Goal: Transaction & Acquisition: Purchase product/service

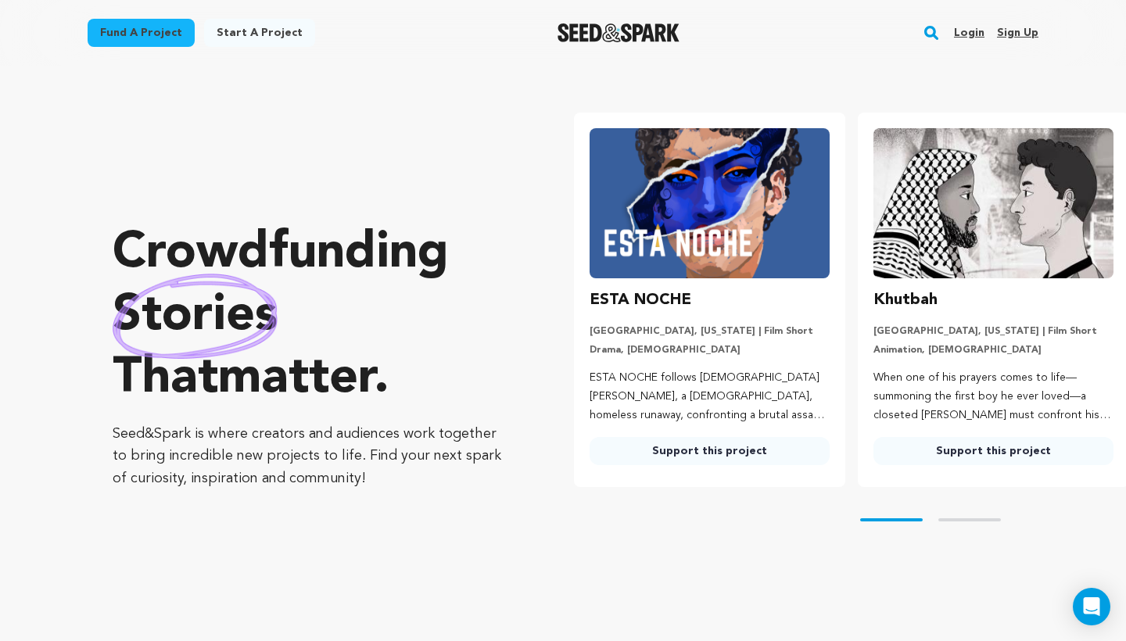
click at [977, 31] on link "Login" at bounding box center [969, 32] width 30 height 25
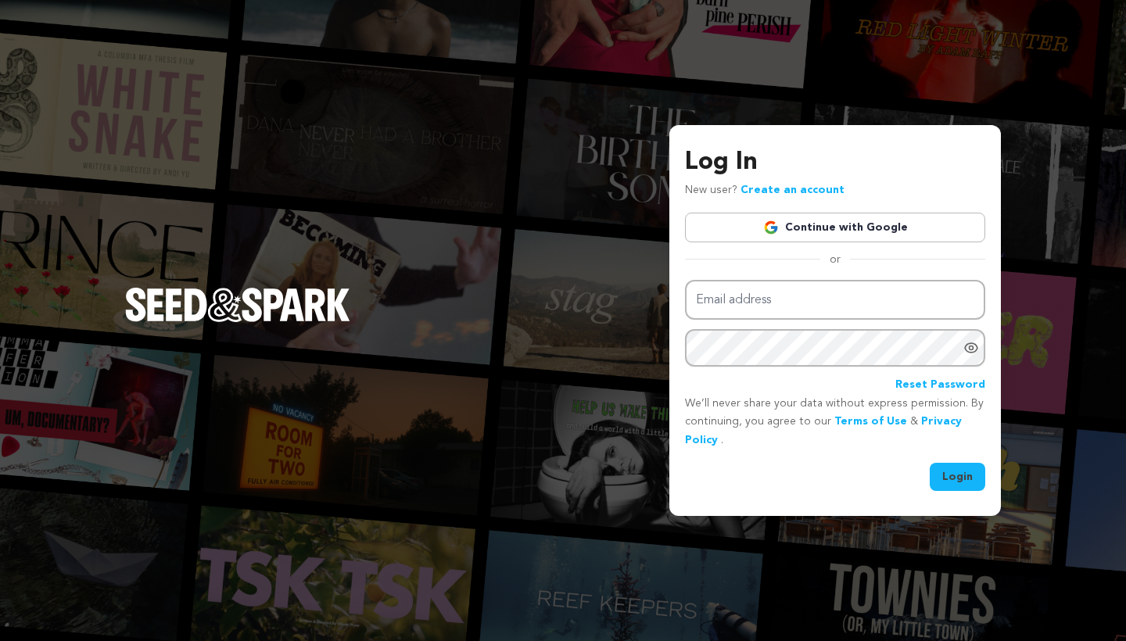
click at [883, 221] on link "Continue with Google" at bounding box center [835, 228] width 300 height 30
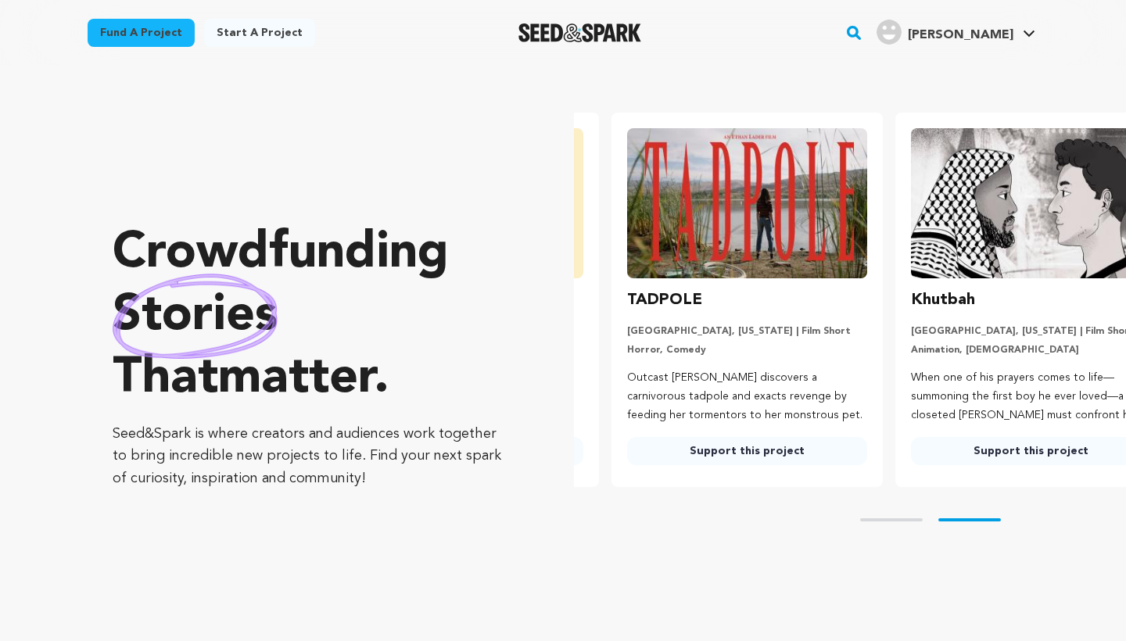
scroll to position [0, 296]
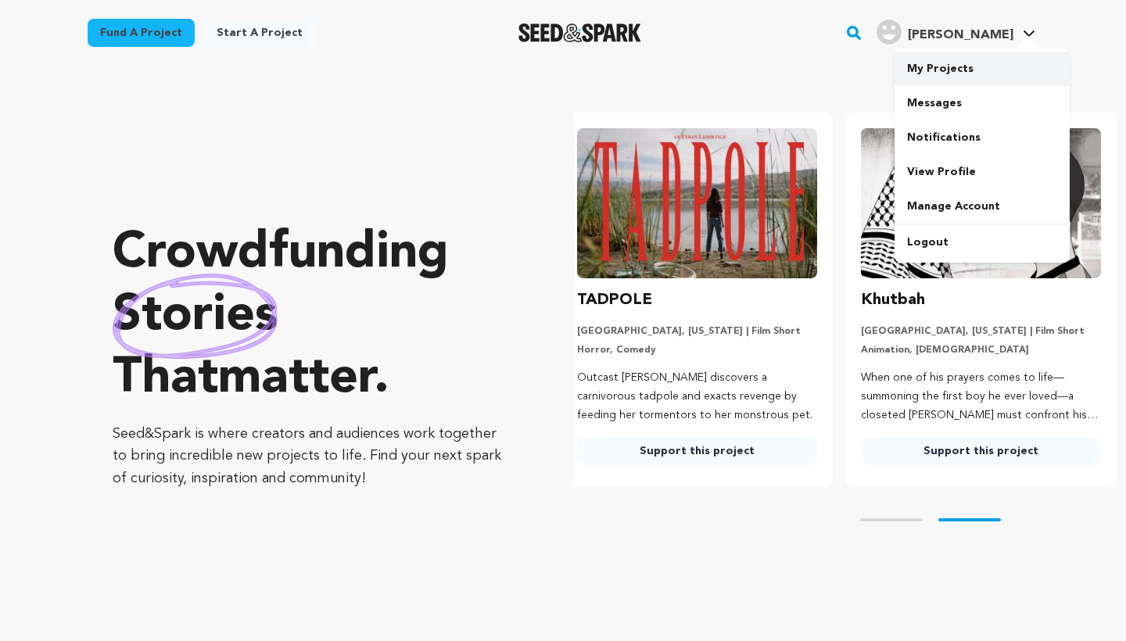
click at [931, 64] on link "My Projects" at bounding box center [982, 69] width 175 height 34
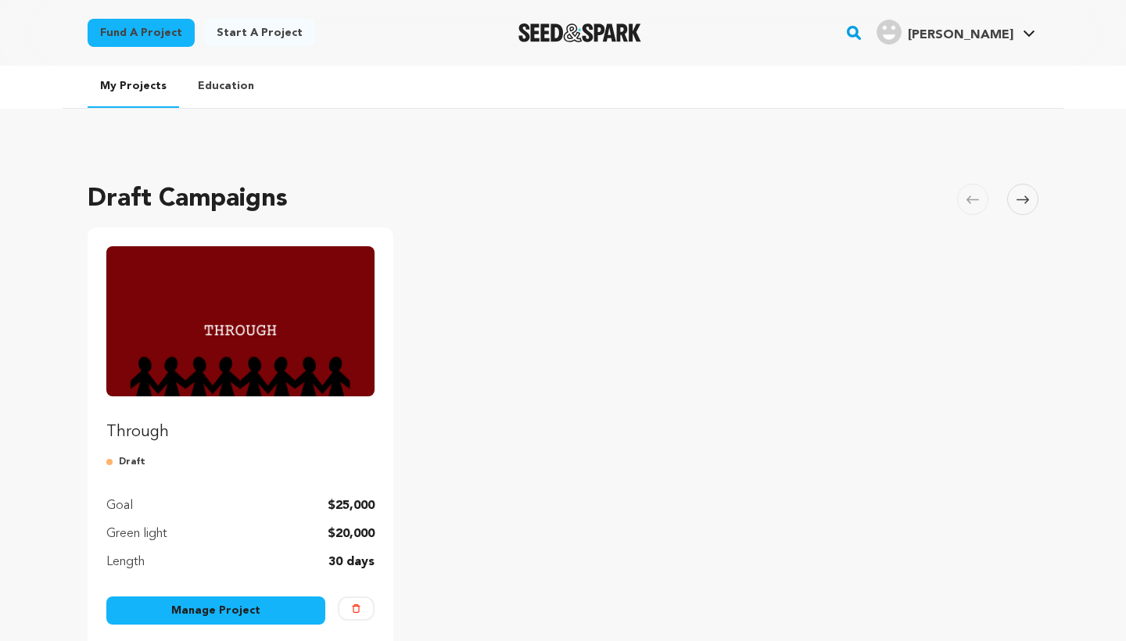
click at [238, 349] on img "Fund Through" at bounding box center [240, 321] width 268 height 150
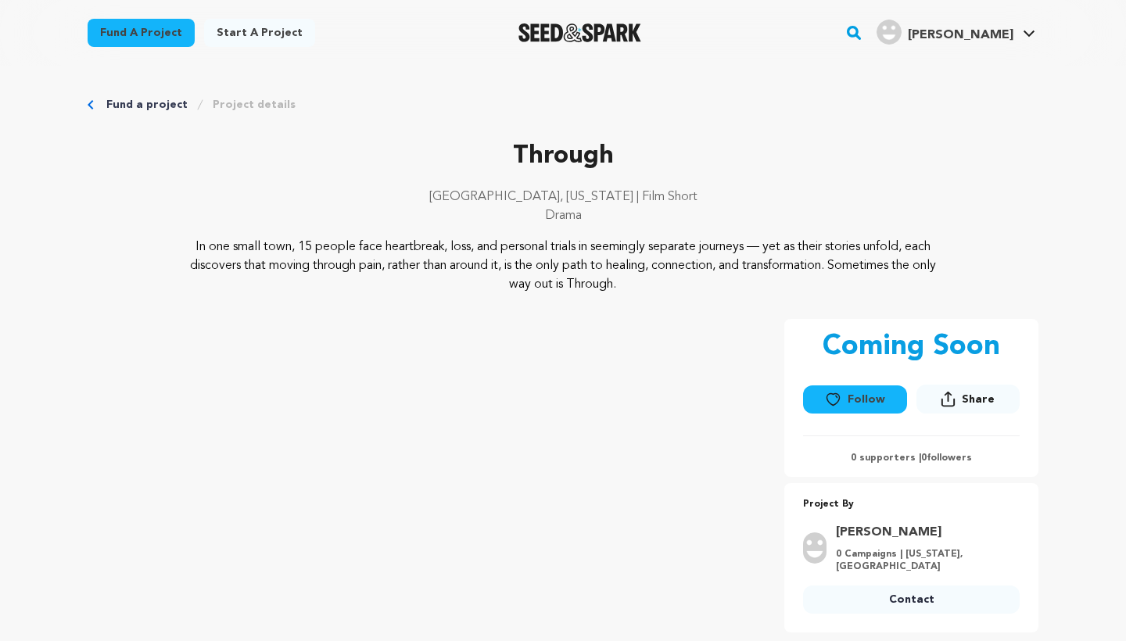
click at [244, 105] on link "Project details" at bounding box center [254, 105] width 83 height 16
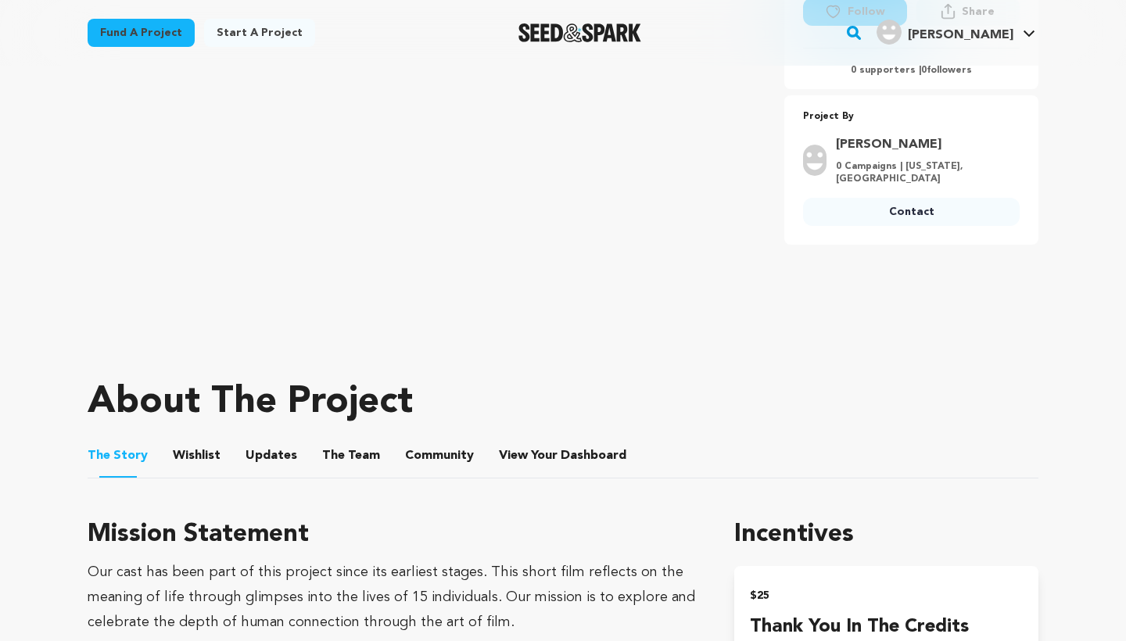
scroll to position [402, 0]
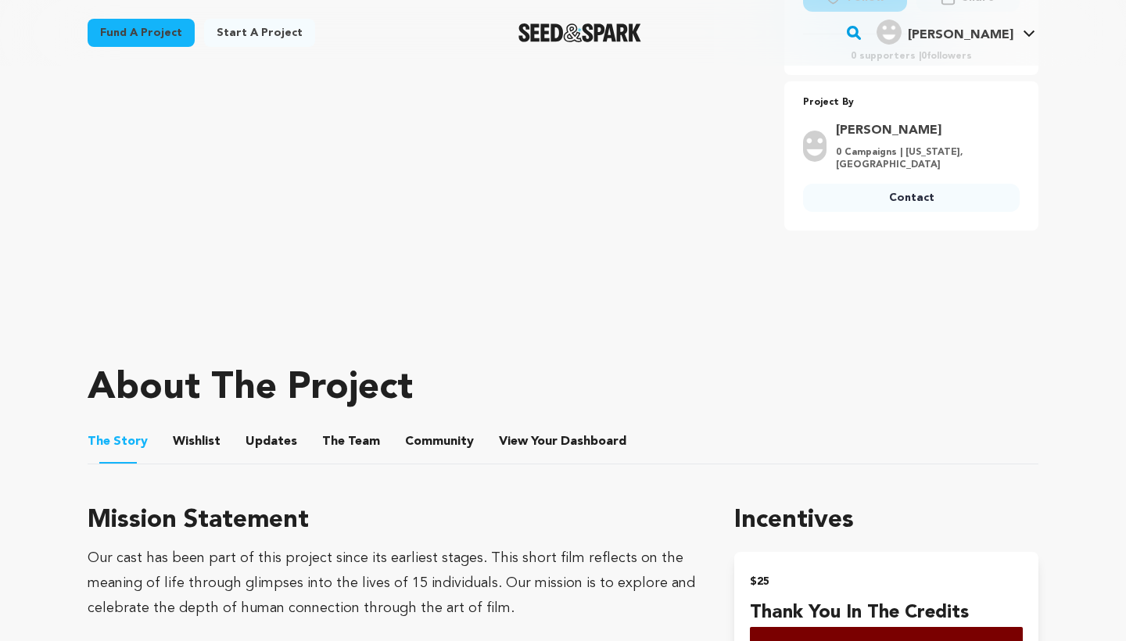
click at [201, 430] on button "Wishlist" at bounding box center [197, 445] width 38 height 38
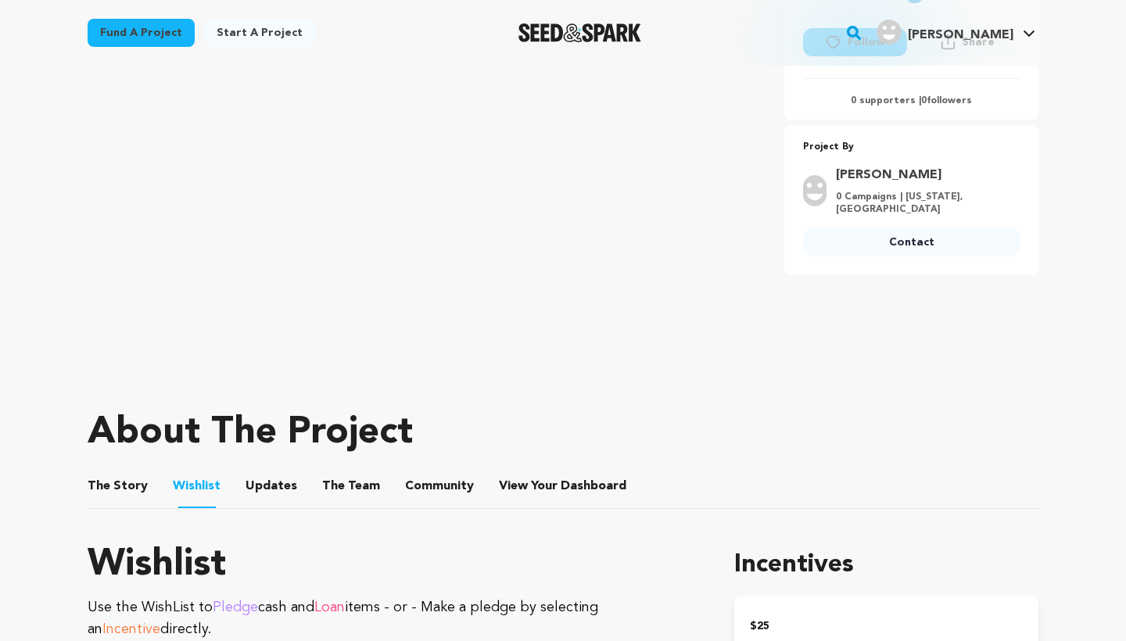
scroll to position [357, 0]
click at [277, 488] on button "Updates" at bounding box center [272, 490] width 38 height 38
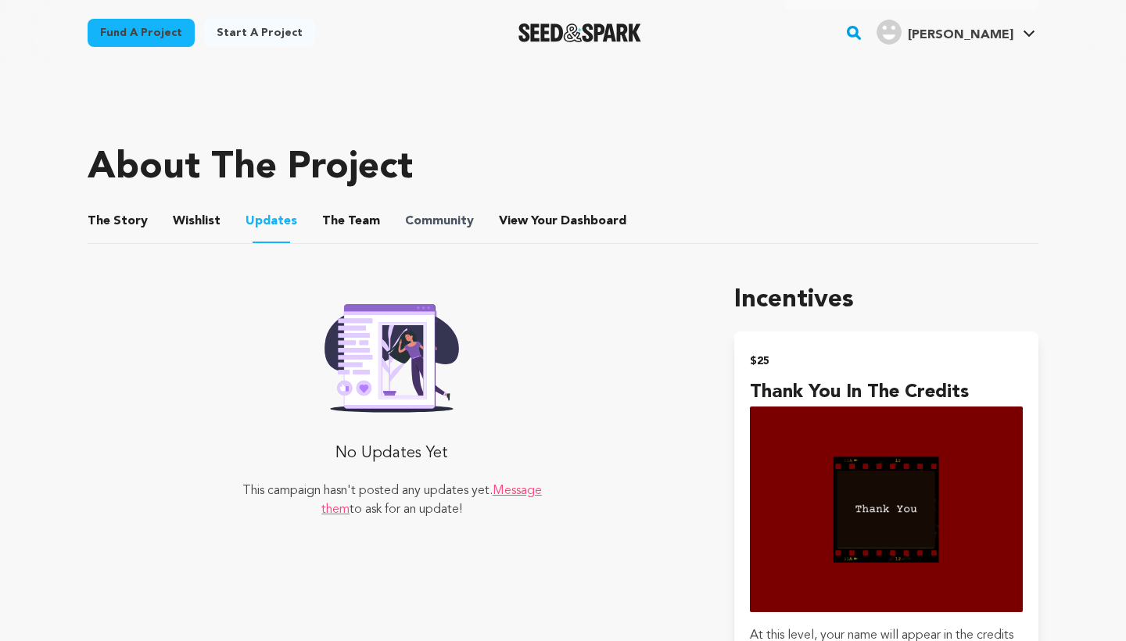
scroll to position [627, 0]
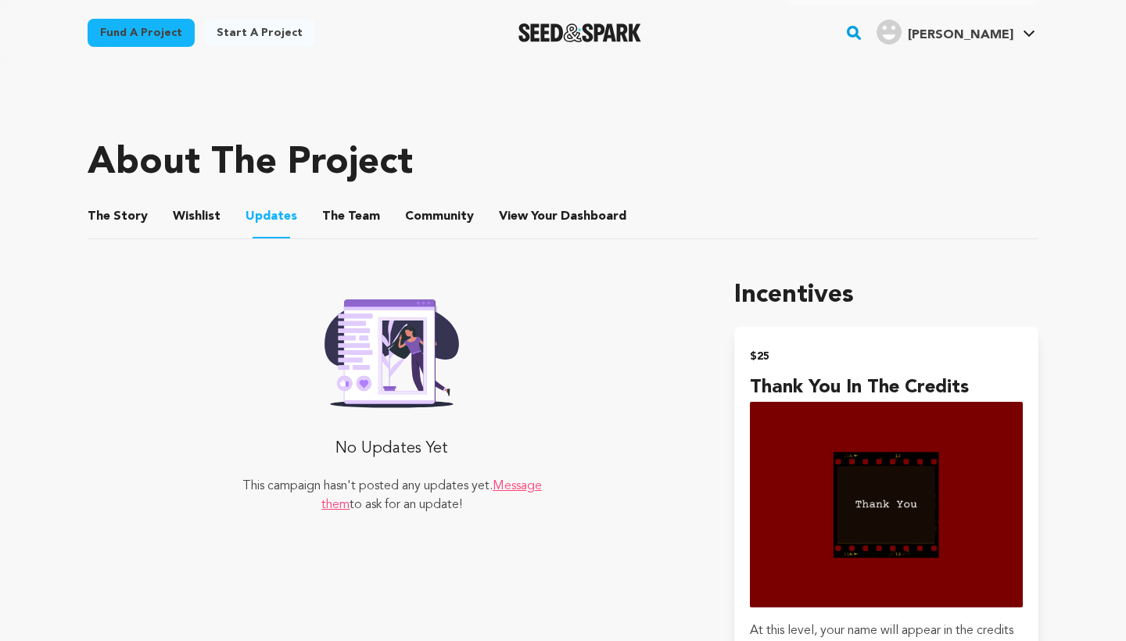
click at [346, 212] on button "The Team" at bounding box center [351, 220] width 38 height 38
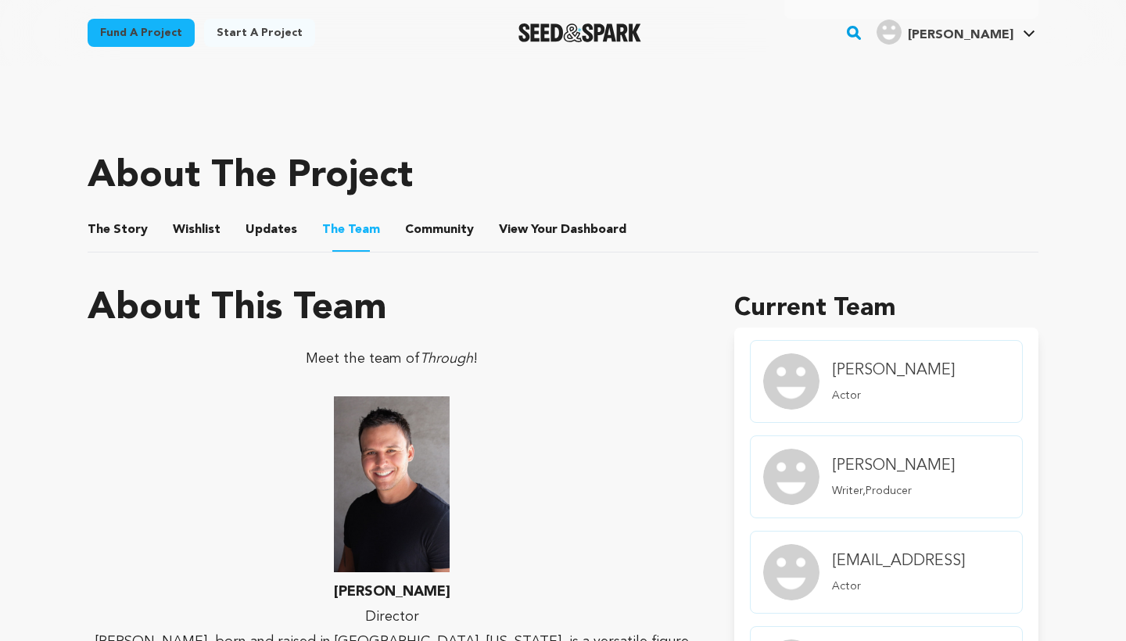
scroll to position [614, 0]
click at [421, 227] on button "Community" at bounding box center [440, 233] width 38 height 38
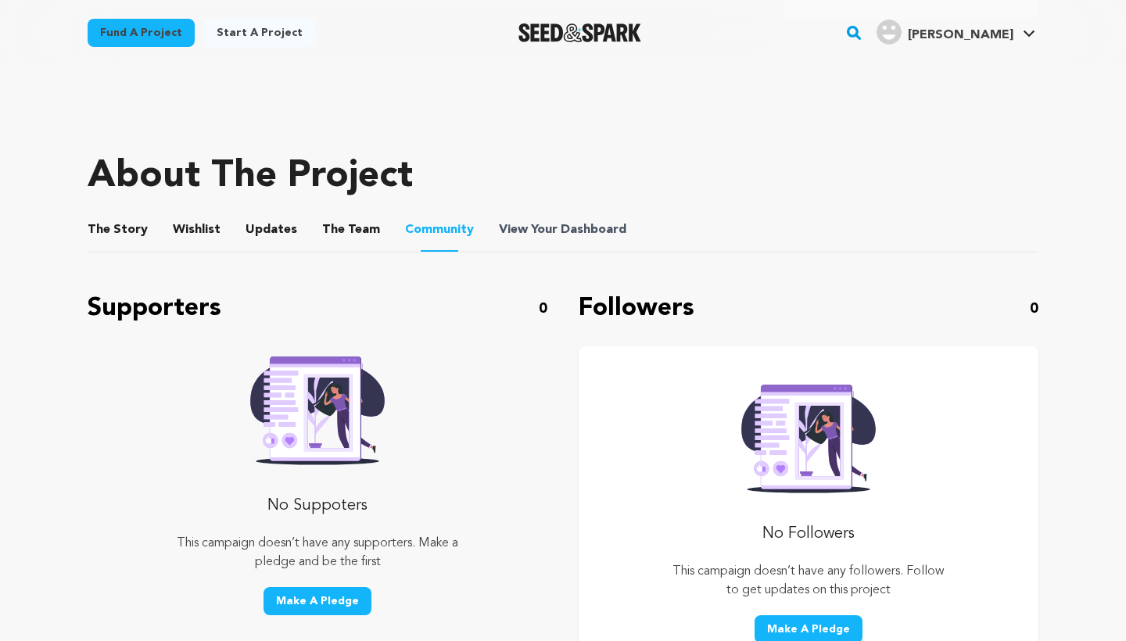
click at [561, 230] on span "Dashboard" at bounding box center [594, 230] width 66 height 19
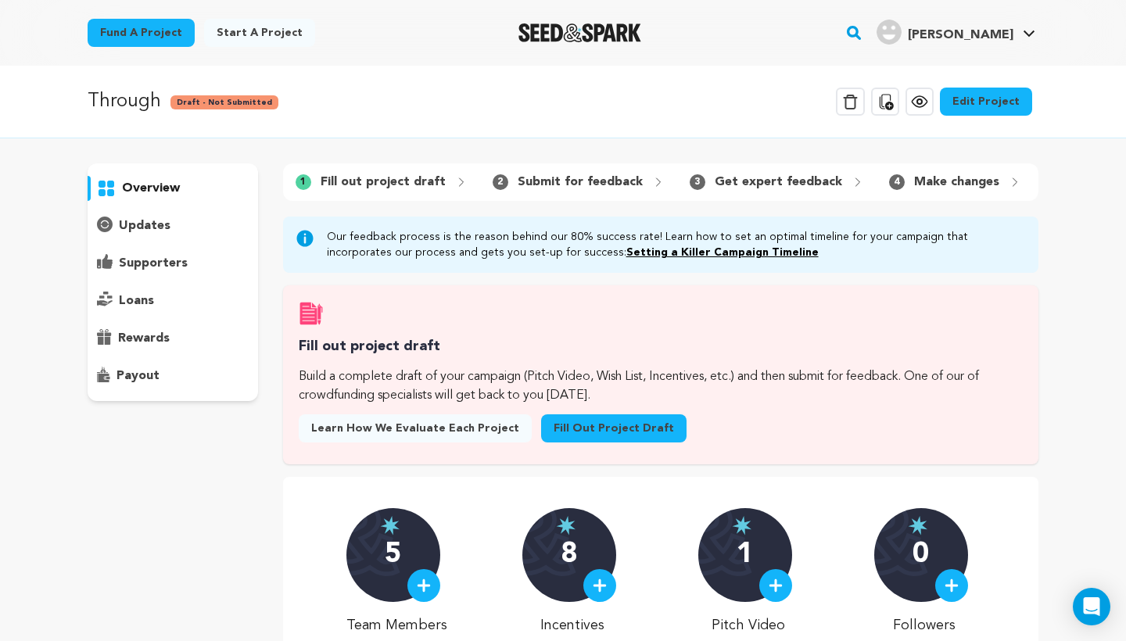
click at [159, 187] on p "overview" at bounding box center [151, 188] width 58 height 19
click at [988, 99] on link "Edit Project" at bounding box center [986, 102] width 92 height 28
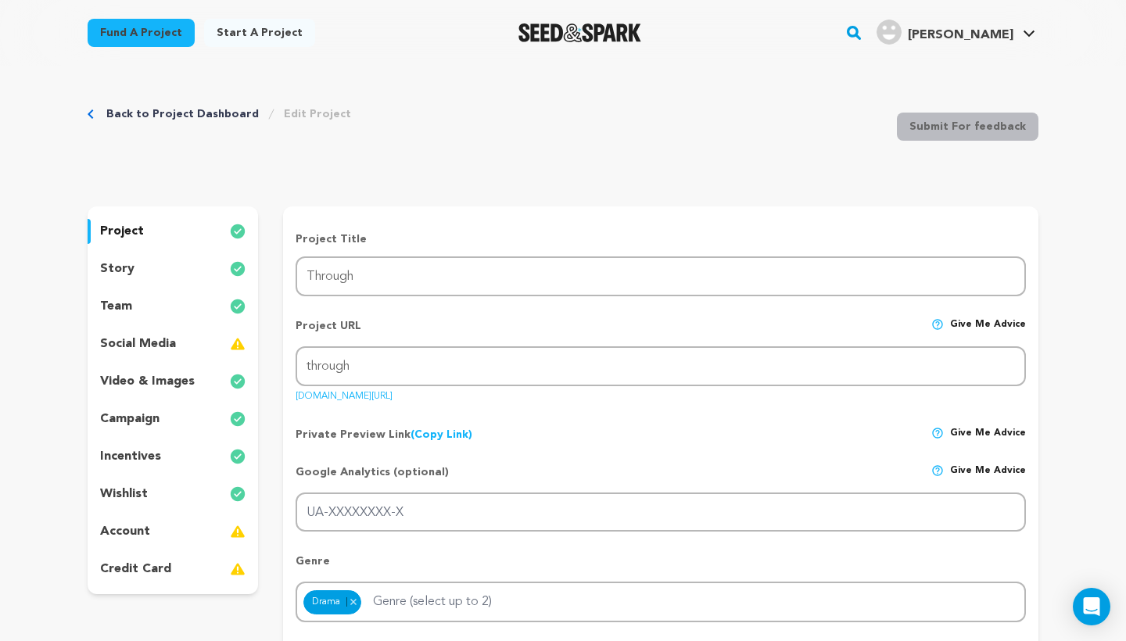
click at [127, 115] on link "Back to Project Dashboard" at bounding box center [182, 114] width 152 height 16
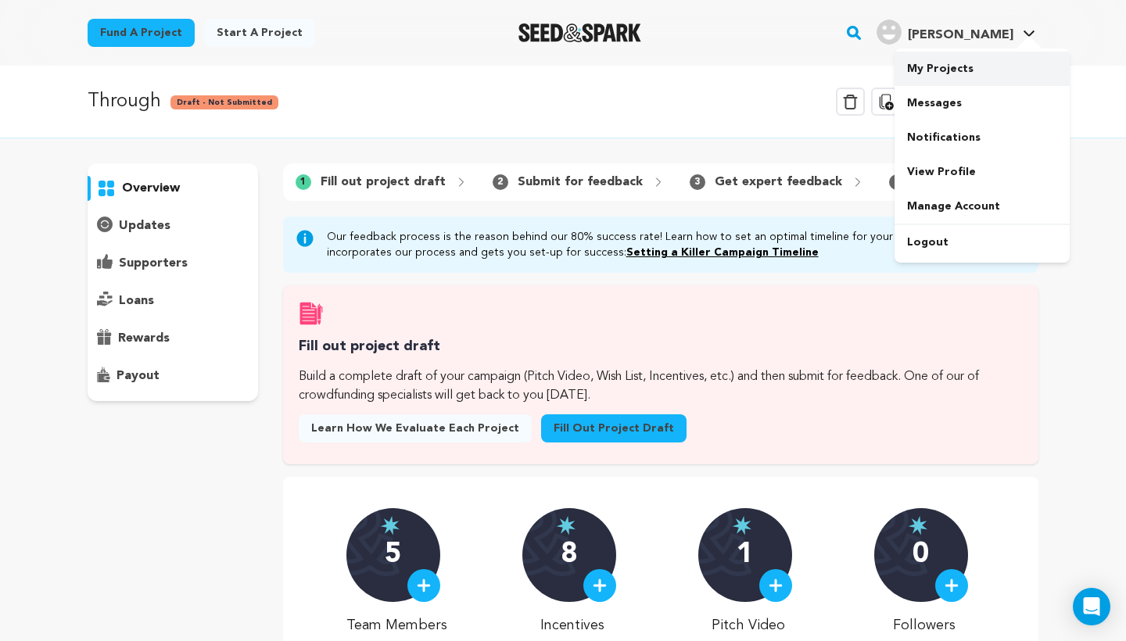
click at [935, 74] on link "My Projects" at bounding box center [982, 69] width 175 height 34
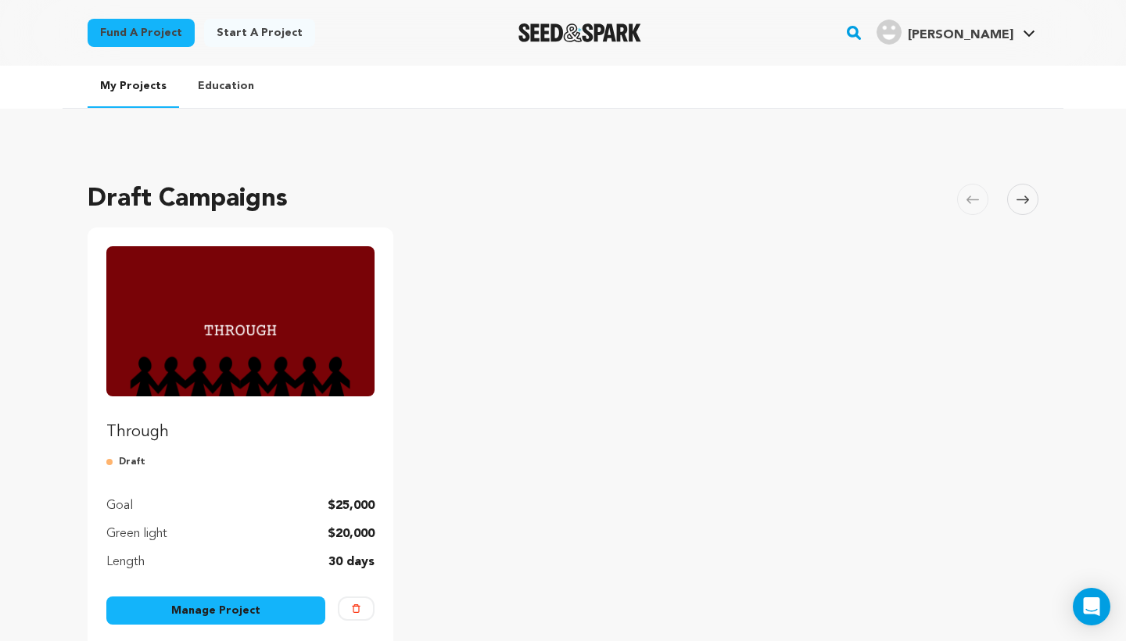
click at [248, 474] on div "Through Draft Goal $25,000 Green light $20,000 Length 30 days" at bounding box center [240, 408] width 268 height 325
click at [261, 344] on img "Fund Through" at bounding box center [240, 321] width 268 height 150
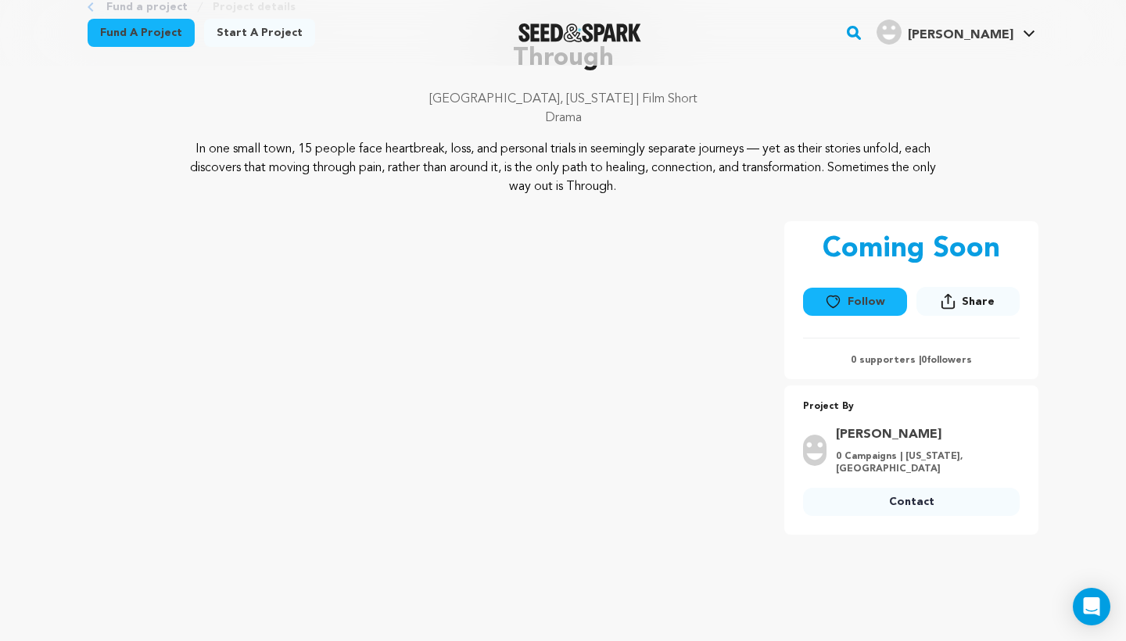
scroll to position [99, 0]
